Goal: Task Accomplishment & Management: Use online tool/utility

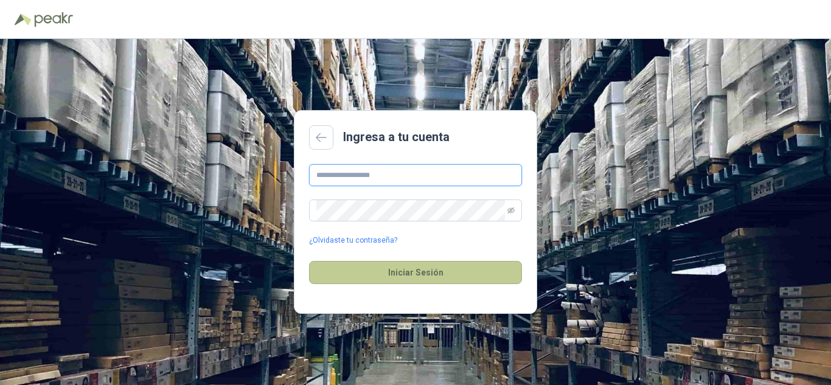
type input "**********"
click at [432, 281] on button "Iniciar Sesión" at bounding box center [415, 272] width 213 height 23
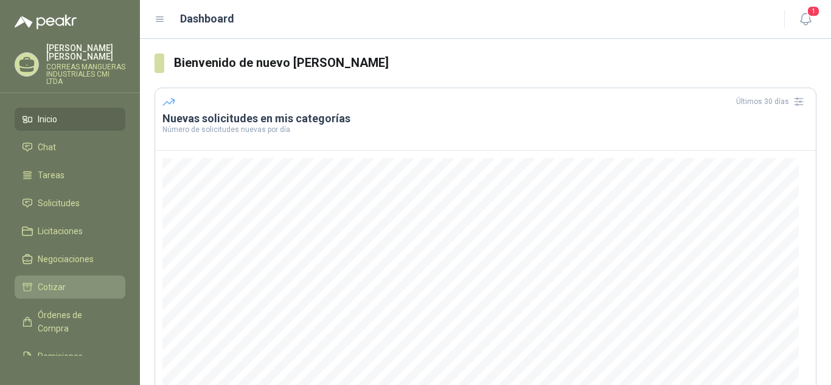
click at [73, 288] on li "Cotizar" at bounding box center [70, 287] width 96 height 13
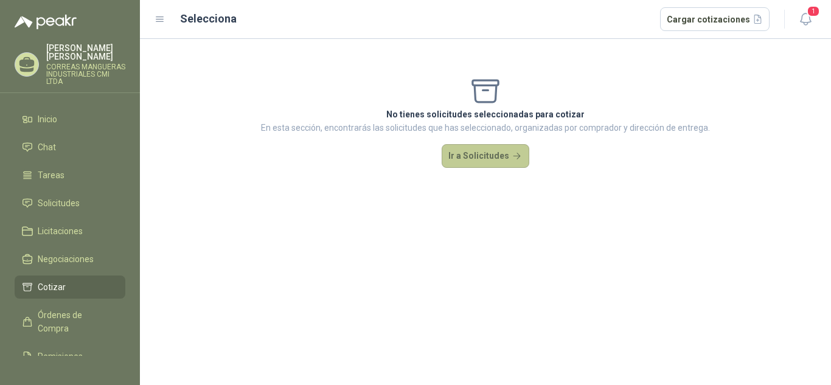
click at [503, 160] on button "Ir a Solicitudes" at bounding box center [486, 156] width 88 height 24
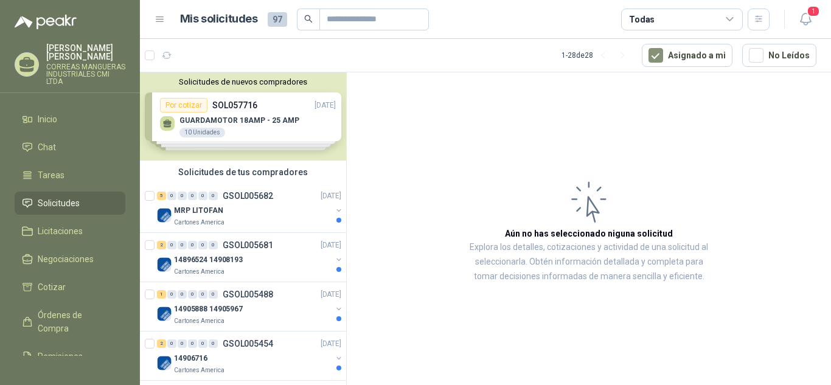
click at [247, 115] on div "Solicitudes de nuevos compradores Por cotizar SOL057716 [DATE] GUARDAMOTOR 18AM…" at bounding box center [243, 116] width 206 height 88
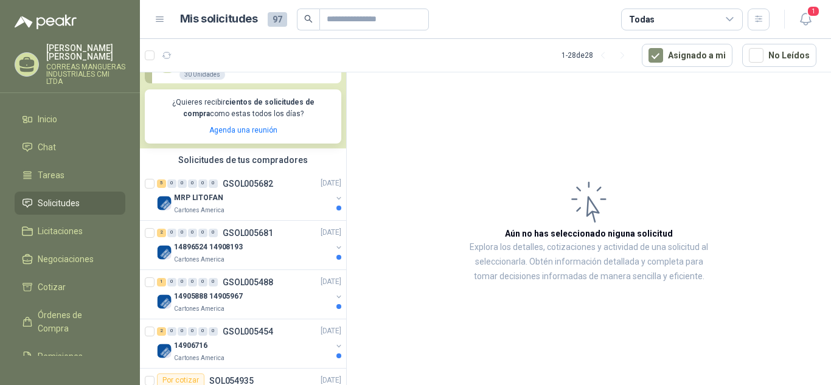
scroll to position [243, 0]
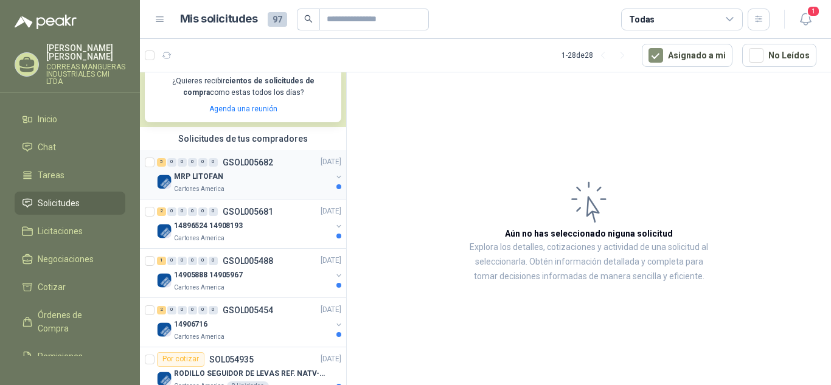
click at [264, 177] on div "MRP LITOFAN" at bounding box center [253, 177] width 158 height 15
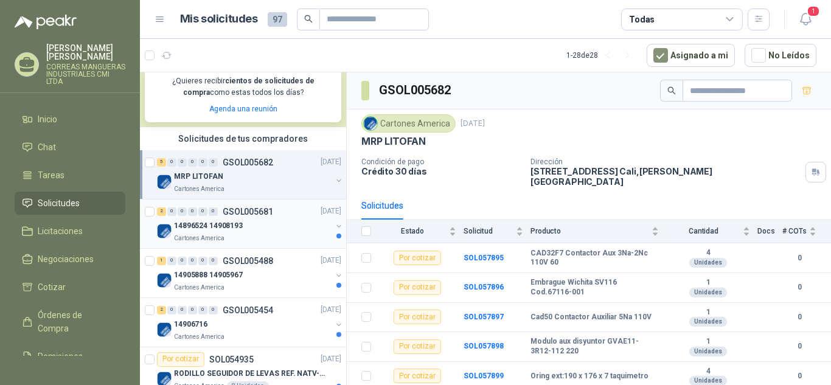
click at [242, 234] on div "Cartones America" at bounding box center [253, 239] width 158 height 10
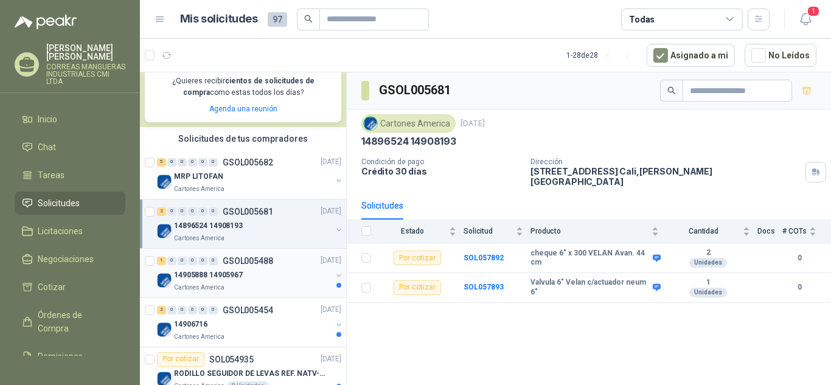
click at [262, 281] on div "14905888 14905967" at bounding box center [253, 275] width 158 height 15
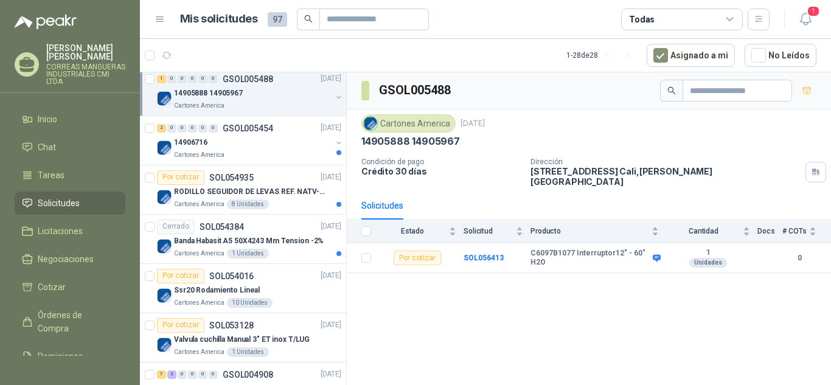
scroll to position [426, 0]
click at [259, 139] on div "14906716" at bounding box center [253, 142] width 158 height 15
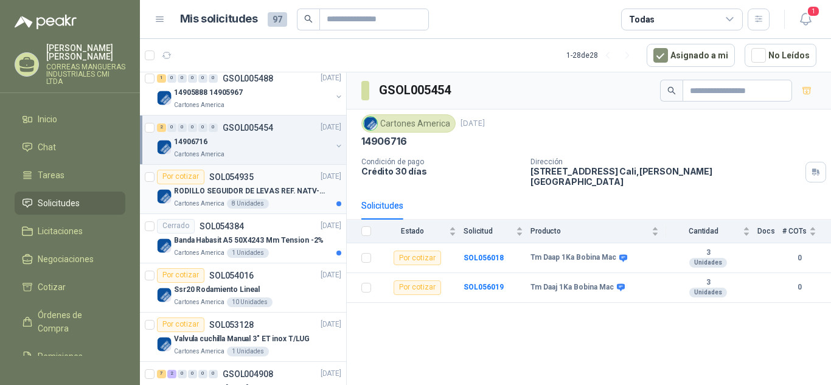
click at [246, 181] on p "SOL054935" at bounding box center [231, 177] width 44 height 9
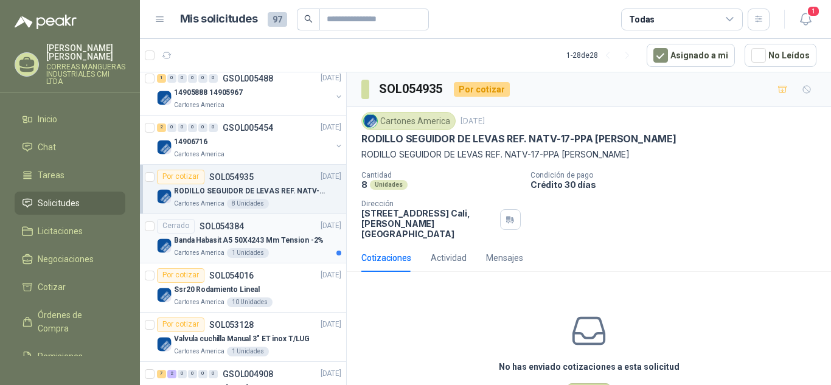
click at [270, 233] on div "Cerrado SOL054384 [DATE]" at bounding box center [249, 226] width 184 height 15
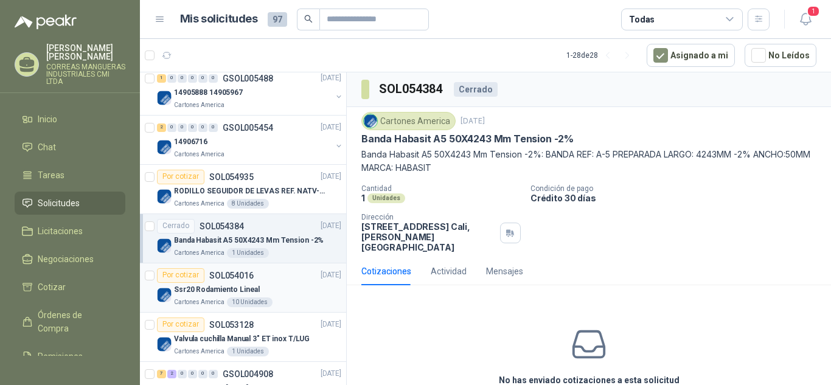
click at [268, 278] on div "Por cotizar SOL054016 [DATE]" at bounding box center [249, 275] width 184 height 15
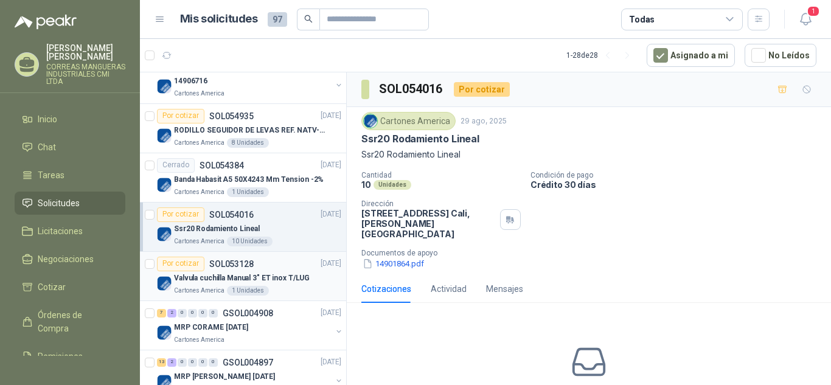
click at [279, 264] on div "Por cotizar SOL053128 [DATE]" at bounding box center [249, 264] width 184 height 15
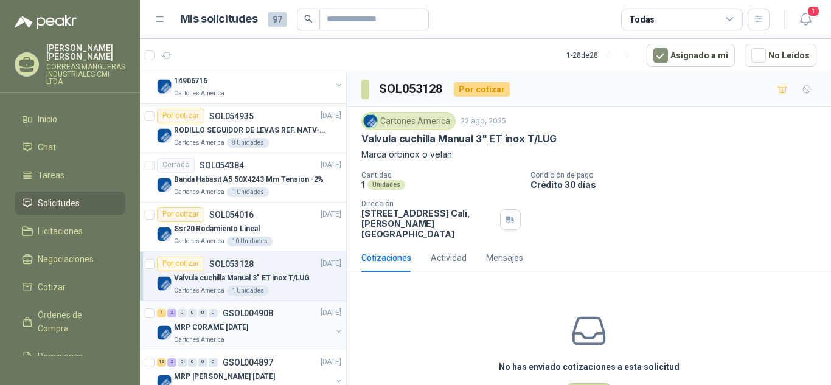
click at [290, 323] on div "MRP CORAME [DATE]" at bounding box center [253, 328] width 158 height 15
